Goal: Information Seeking & Learning: Learn about a topic

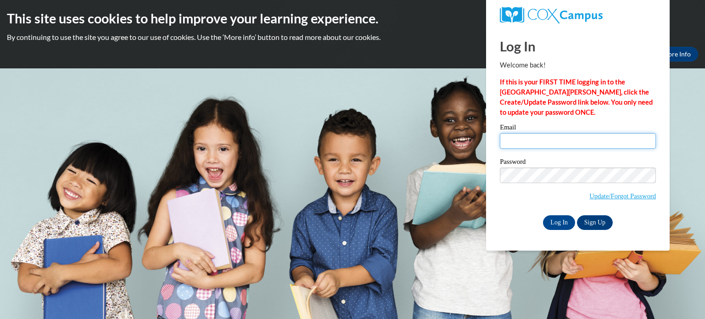
click at [554, 135] on input "Email" at bounding box center [578, 141] width 156 height 16
type input "[EMAIL_ADDRESS][DOMAIN_NAME]"
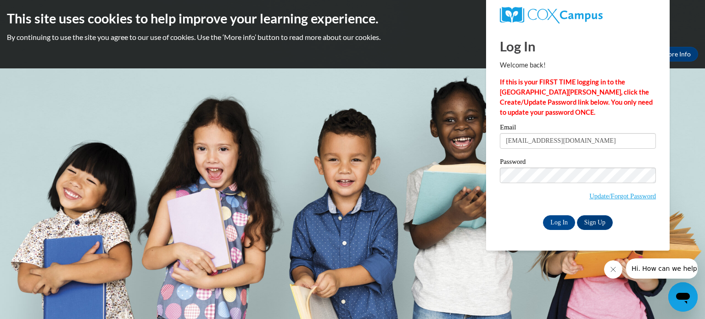
click at [574, 218] on span "Log In" at bounding box center [560, 221] width 34 height 7
click at [571, 218] on input "Log In" at bounding box center [559, 222] width 32 height 15
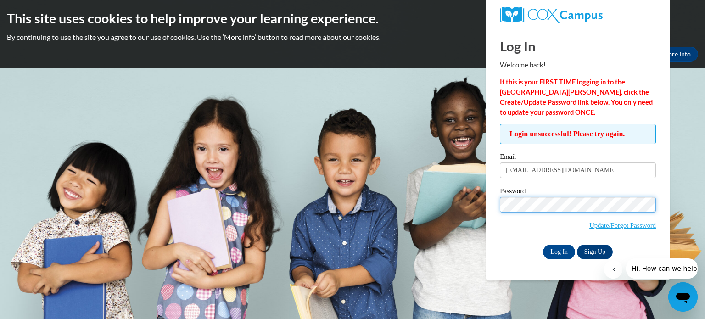
click at [543, 245] on input "Log In" at bounding box center [559, 252] width 32 height 15
click at [549, 250] on input "Log In" at bounding box center [559, 252] width 32 height 15
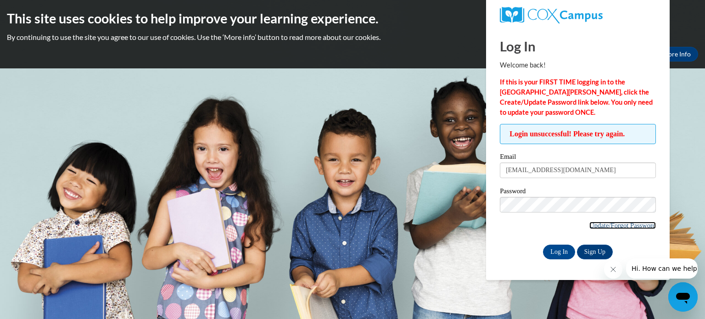
click at [622, 226] on link "Update/Forgot Password" at bounding box center [623, 225] width 67 height 7
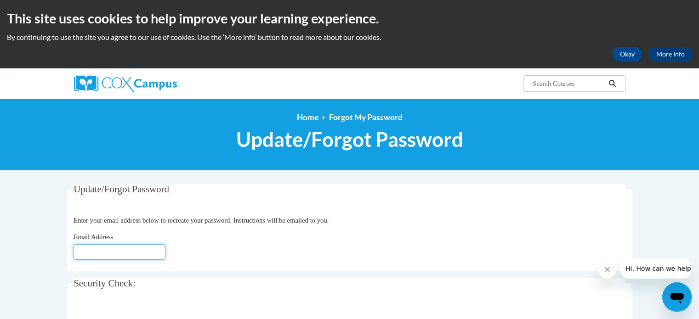
click at [134, 250] on input "Email Address" at bounding box center [119, 252] width 92 height 16
type input "elisetallen127@gmail.com"
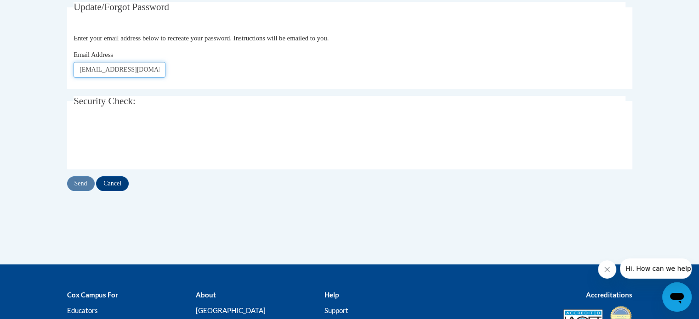
scroll to position [184, 0]
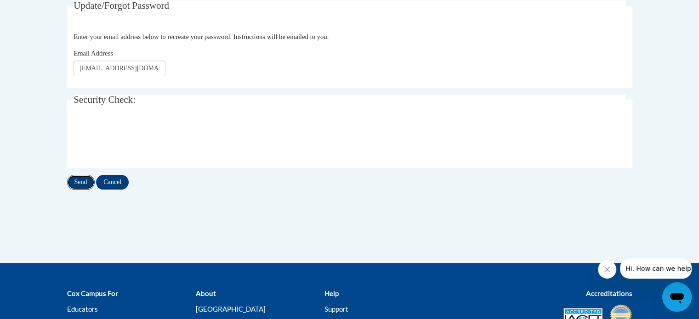
click at [81, 179] on input "Send" at bounding box center [81, 182] width 28 height 15
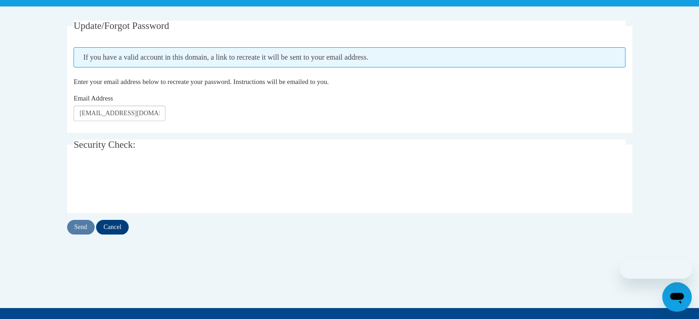
scroll to position [184, 0]
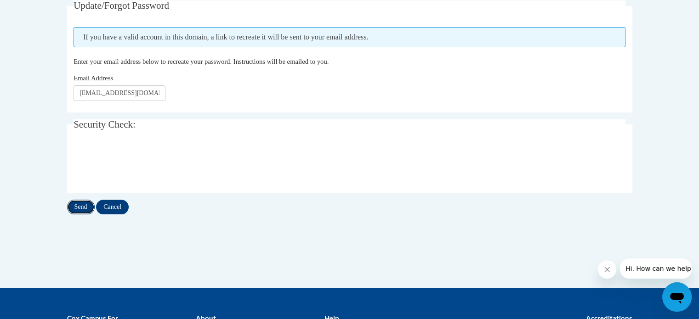
click at [69, 203] on input "Send" at bounding box center [81, 207] width 28 height 15
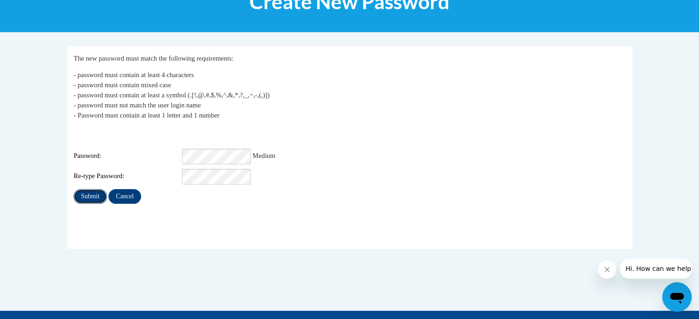
click at [92, 189] on input "Submit" at bounding box center [89, 196] width 33 height 15
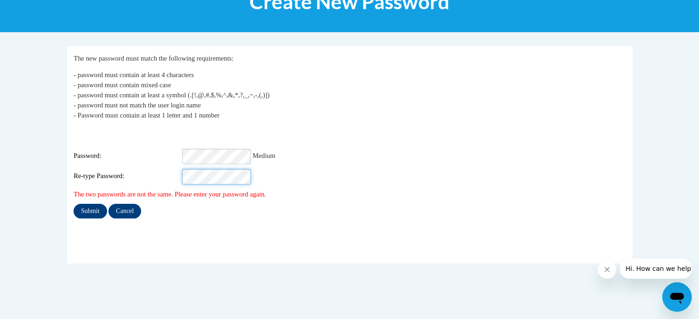
click at [73, 204] on input "Submit" at bounding box center [89, 211] width 33 height 15
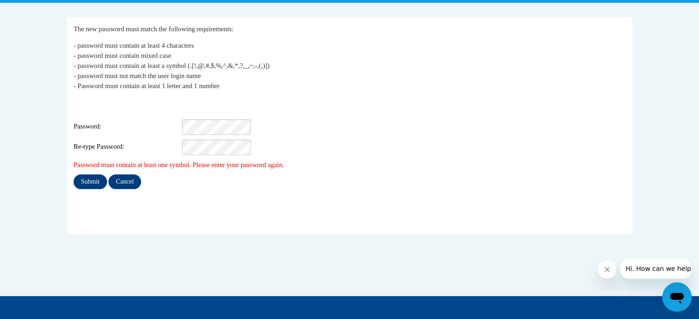
scroll to position [184, 0]
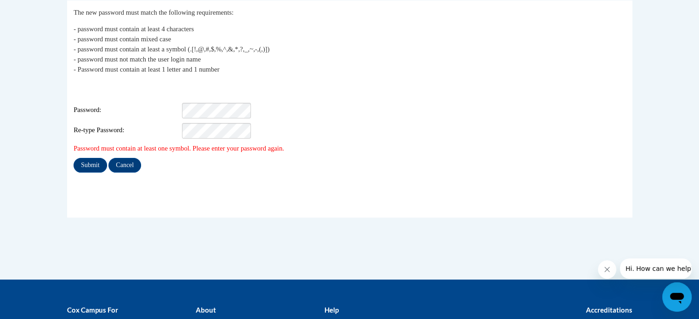
click at [213, 86] on div "Login: elisetallen127@gmail.com Password: Re-type Password:" at bounding box center [349, 109] width 552 height 57
click at [220, 94] on div "Login: elisetallen127@gmail.com Password: Re-type Password:" at bounding box center [349, 109] width 552 height 57
click at [73, 158] on input "Submit" at bounding box center [89, 165] width 33 height 15
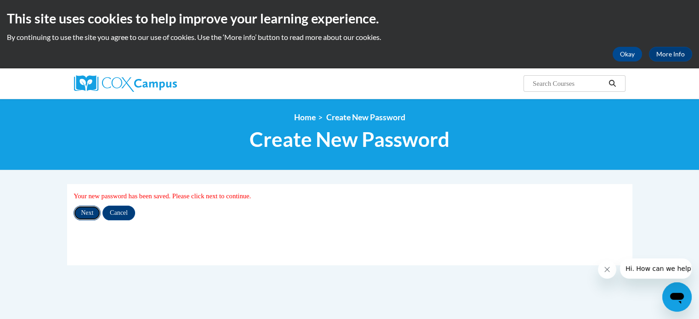
click at [76, 211] on input "Next" at bounding box center [86, 213] width 27 height 15
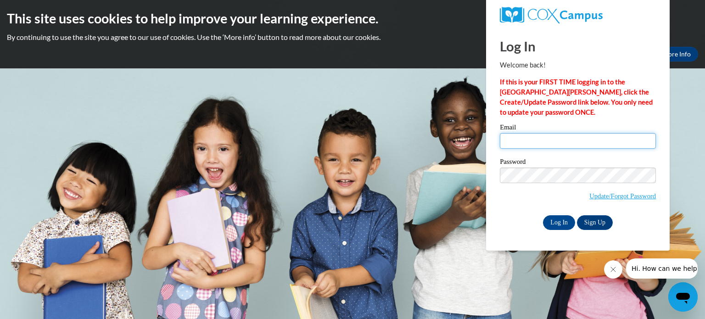
click at [527, 137] on input "Email" at bounding box center [578, 141] width 156 height 16
type input "[EMAIL_ADDRESS][DOMAIN_NAME]"
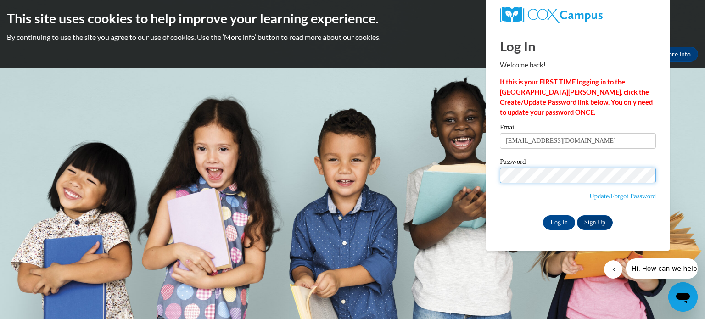
click at [543, 215] on input "Log In" at bounding box center [559, 222] width 32 height 15
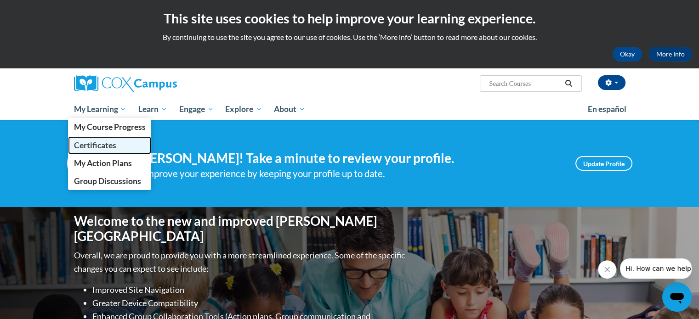
click at [104, 138] on link "Certificates" at bounding box center [110, 145] width 84 height 18
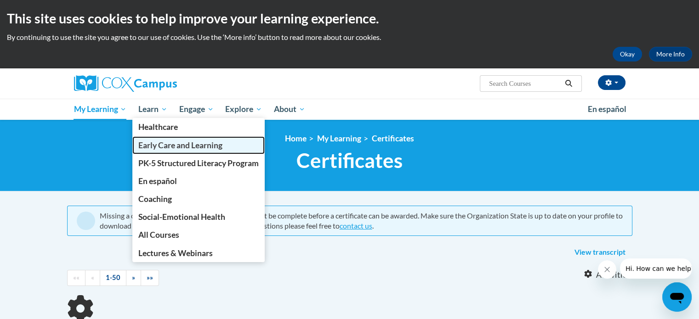
click at [202, 148] on span "Early Care and Learning" at bounding box center [180, 146] width 84 height 10
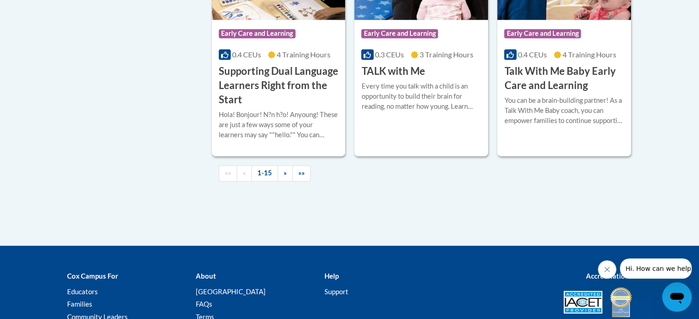
scroll to position [1336, 0]
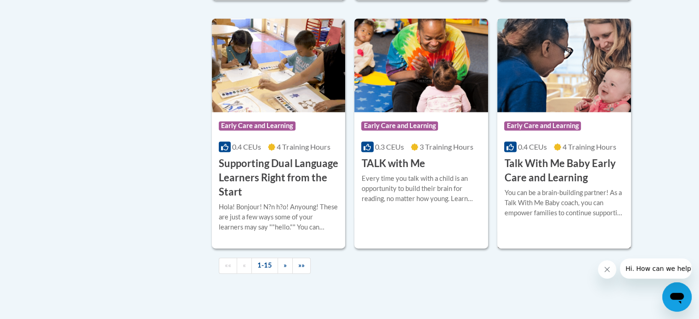
click at [537, 183] on h3 "Talk With Me Baby Early Care and Learning" at bounding box center [564, 171] width 120 height 28
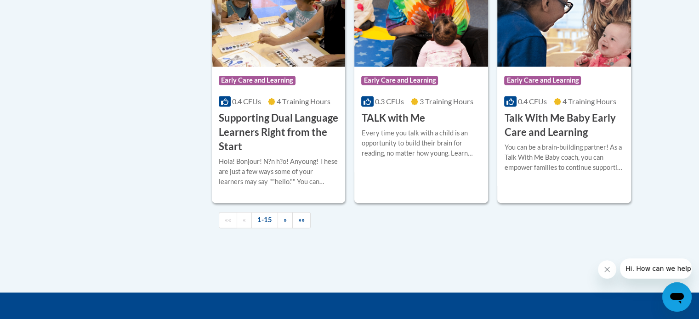
scroll to position [1345, 0]
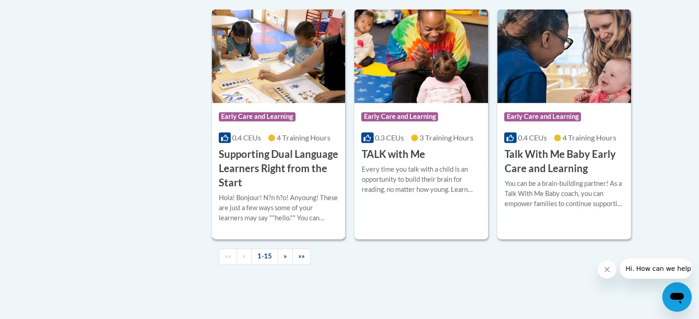
click at [302, 206] on div "More Info Open Hola! Bonjour! N?n h?o! Anyoung! These are just a few ways some …" at bounding box center [279, 213] width 134 height 47
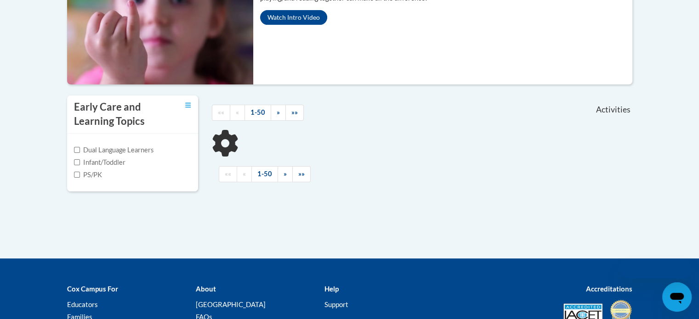
scroll to position [320, 0]
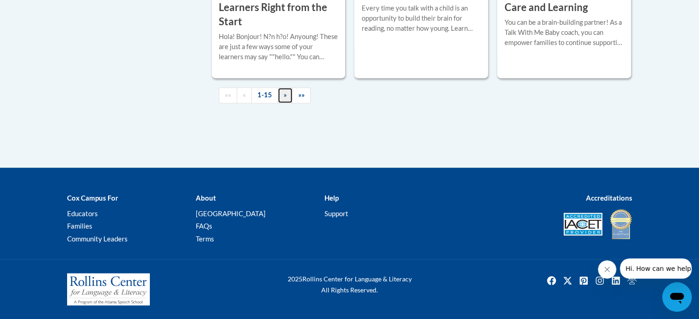
click at [283, 99] on span "»" at bounding box center [284, 95] width 3 height 8
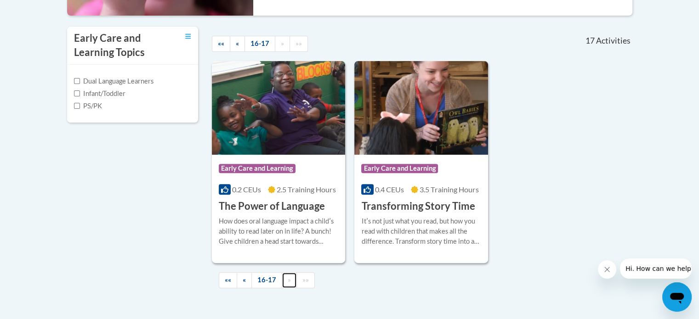
scroll to position [299, 0]
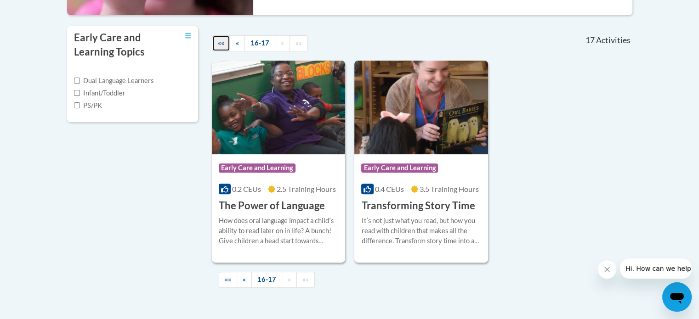
click at [223, 48] on link "««" at bounding box center [221, 43] width 18 height 16
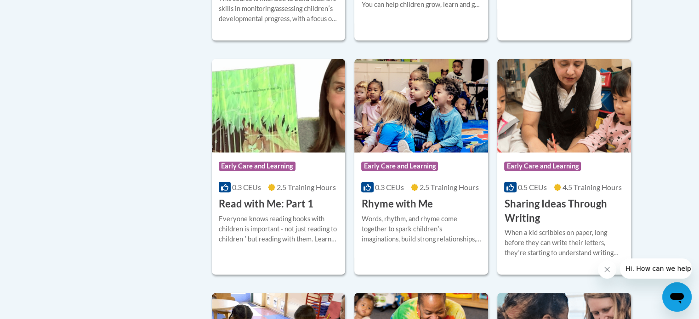
scroll to position [1063, 0]
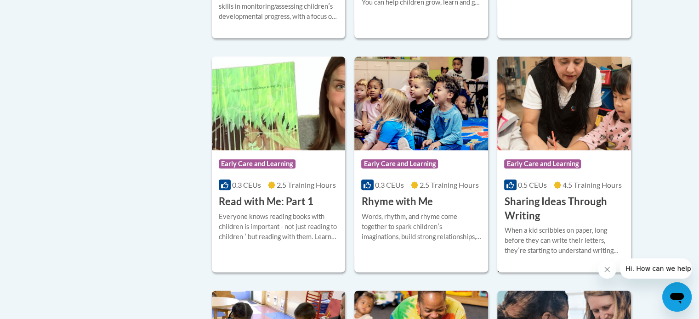
click at [574, 189] on span "4.5 Training Hours" at bounding box center [591, 185] width 59 height 9
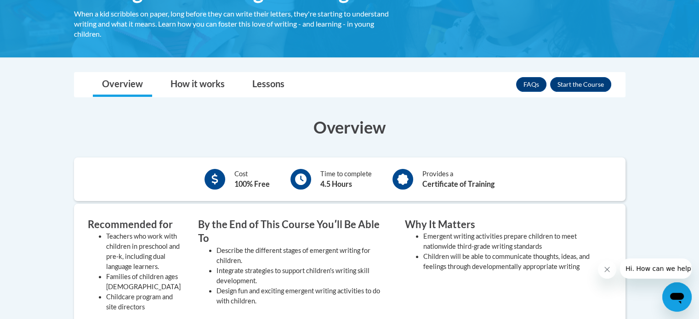
scroll to position [184, 0]
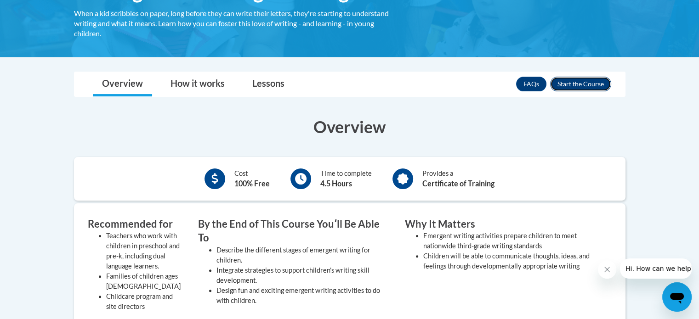
click at [565, 87] on button "Enroll" at bounding box center [580, 84] width 61 height 15
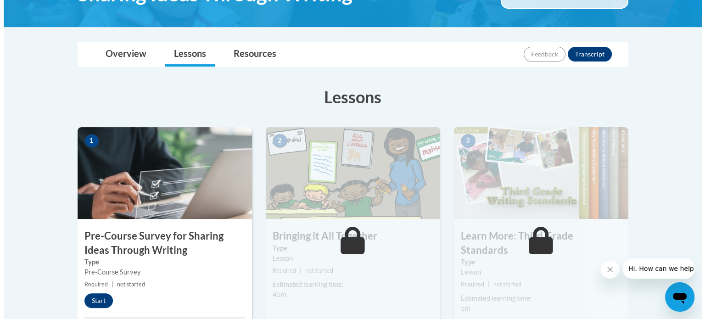
scroll to position [184, 0]
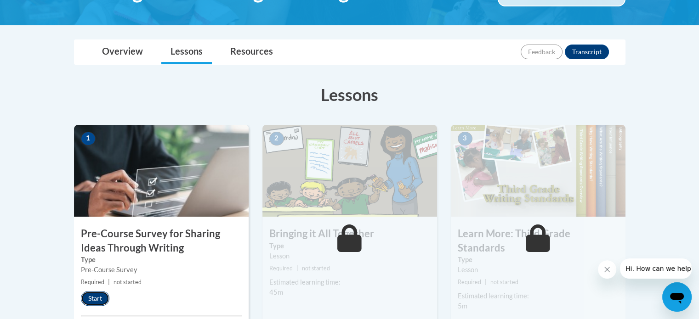
click at [94, 301] on button "Start" at bounding box center [95, 298] width 28 height 15
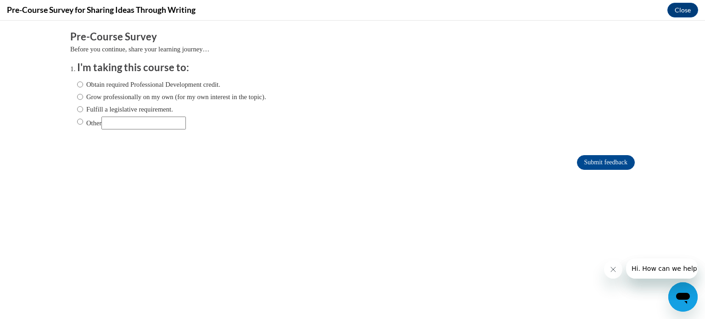
scroll to position [0, 0]
click at [233, 95] on label "Grow professionally on my own (for my own interest in the topic)." at bounding box center [171, 97] width 189 height 10
click at [83, 95] on input "Grow professionally on my own (for my own interest in the topic)." at bounding box center [80, 97] width 6 height 10
radio input "true"
click at [605, 152] on form "Pre-Course Survey Before you continue, share your learning journey… I'm taking …" at bounding box center [352, 105] width 565 height 150
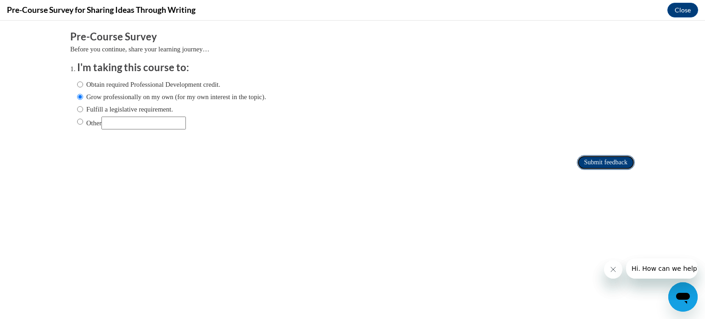
click at [605, 155] on input "Submit feedback" at bounding box center [606, 162] width 58 height 15
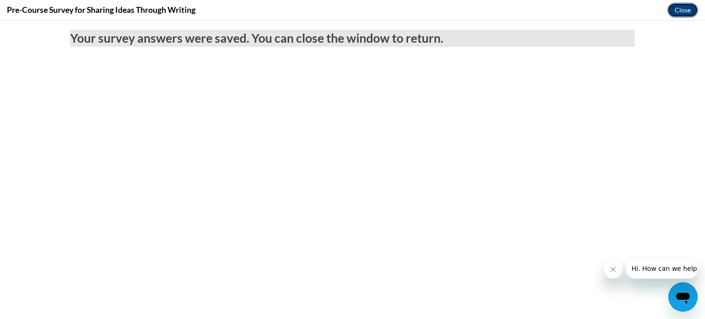
click at [684, 15] on button "Close" at bounding box center [683, 10] width 31 height 15
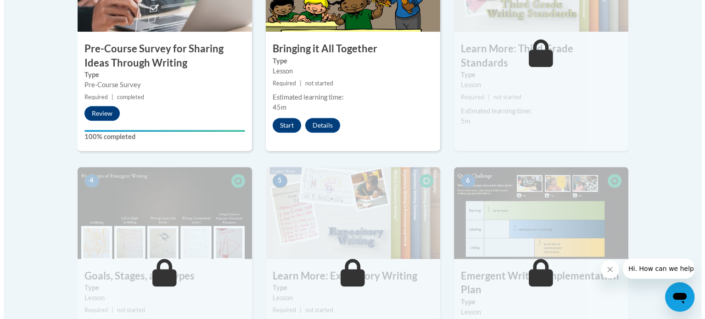
scroll to position [367, 0]
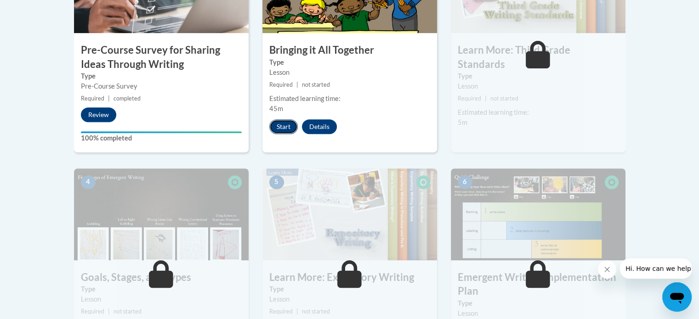
click at [281, 121] on button "Start" at bounding box center [283, 126] width 28 height 15
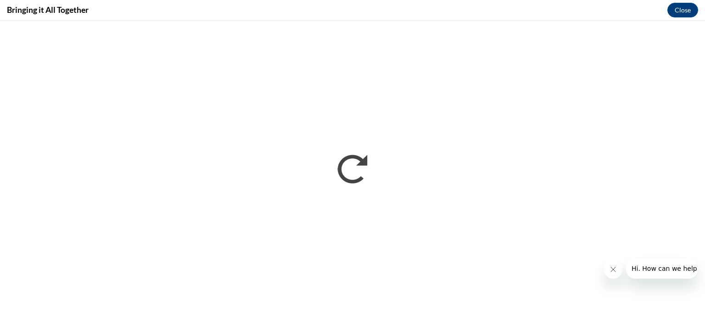
scroll to position [0, 0]
click at [610, 271] on icon "Close message from company" at bounding box center [612, 269] width 7 height 7
